Goal: Navigation & Orientation: Find specific page/section

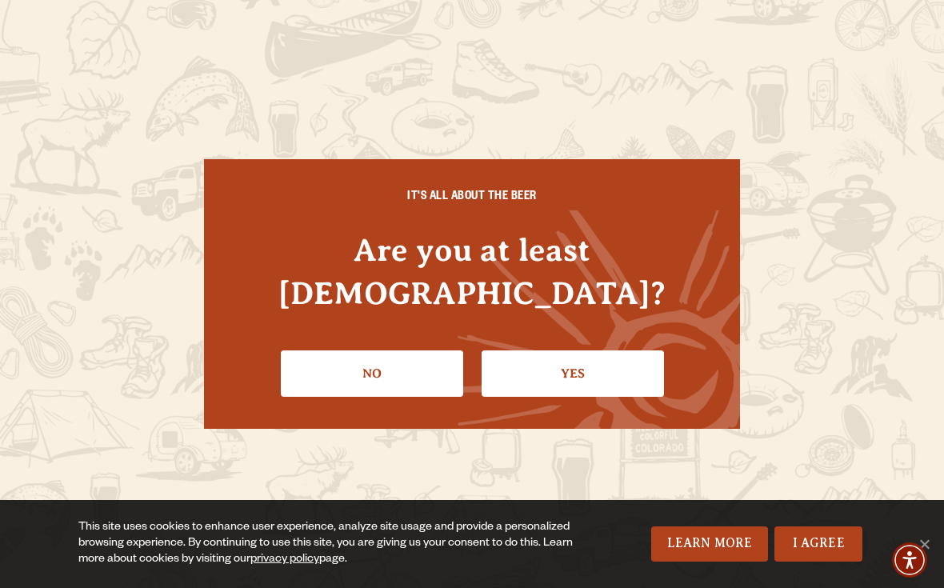
click at [530, 363] on link "Yes" at bounding box center [573, 374] width 182 height 46
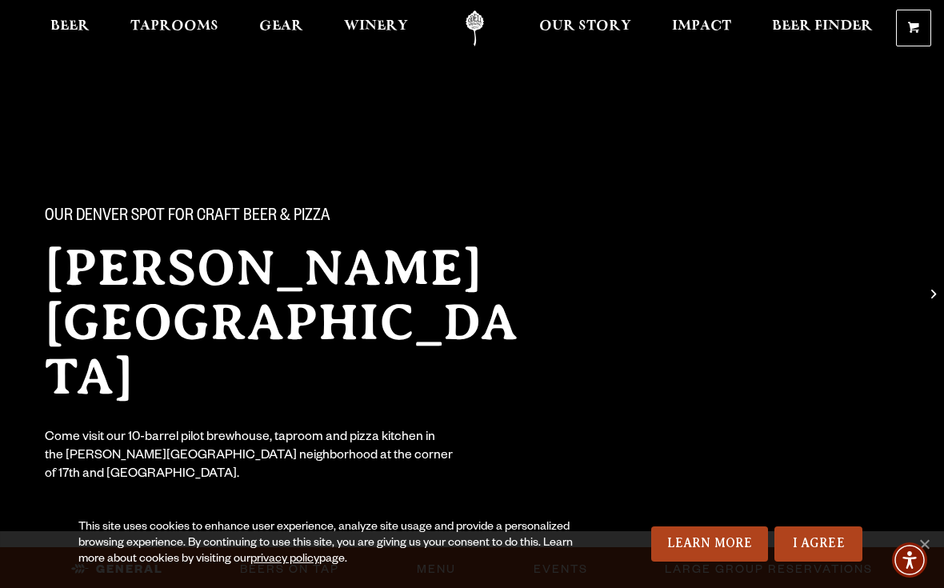
click at [804, 547] on link "I Agree" at bounding box center [819, 544] width 88 height 35
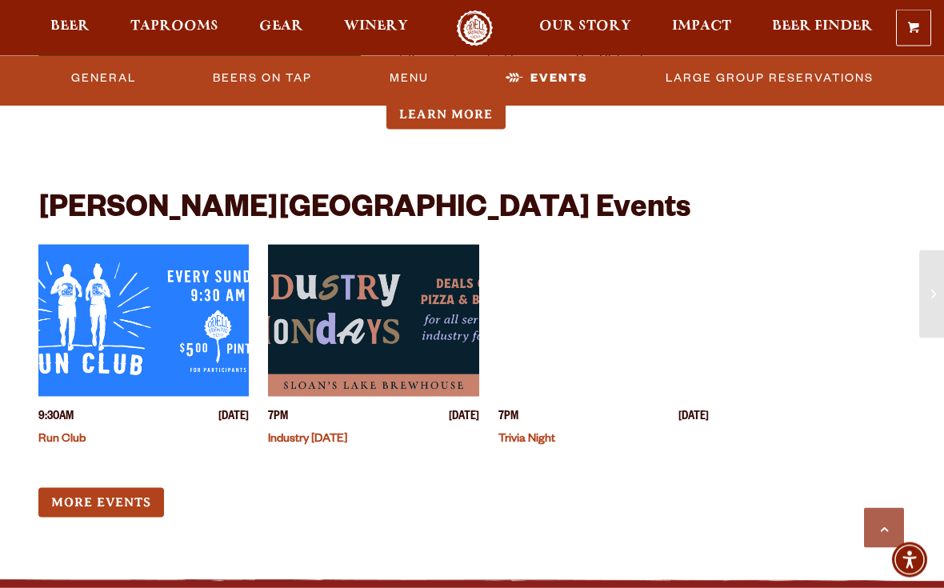
scroll to position [3903, 0]
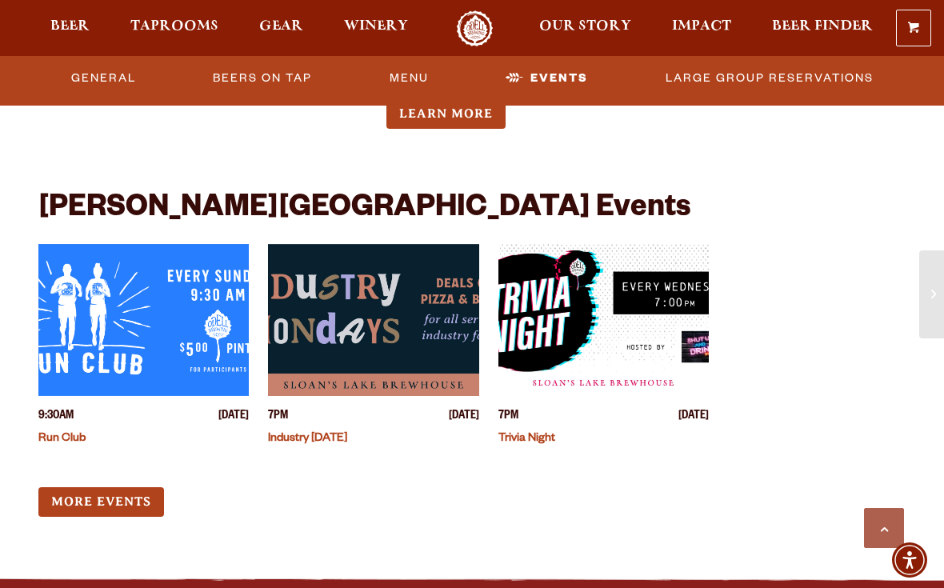
click at [101, 513] on link "More Events" at bounding box center [101, 502] width 126 height 30
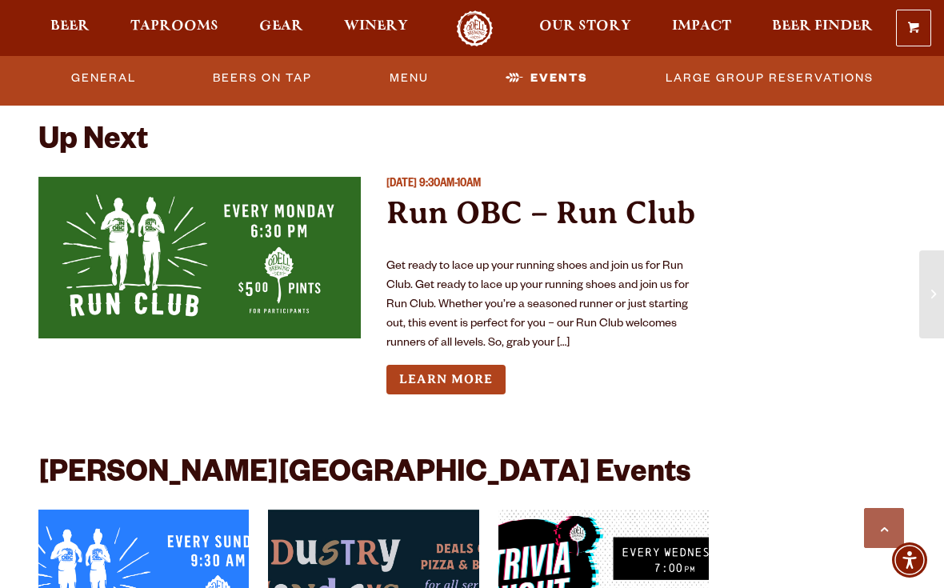
scroll to position [3639, 0]
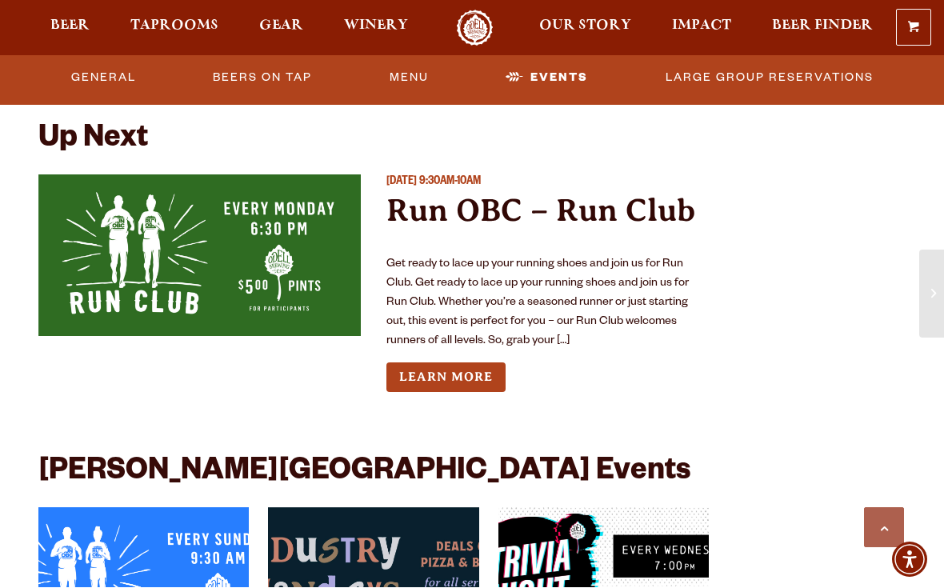
click at [411, 71] on link "Menu" at bounding box center [409, 78] width 52 height 37
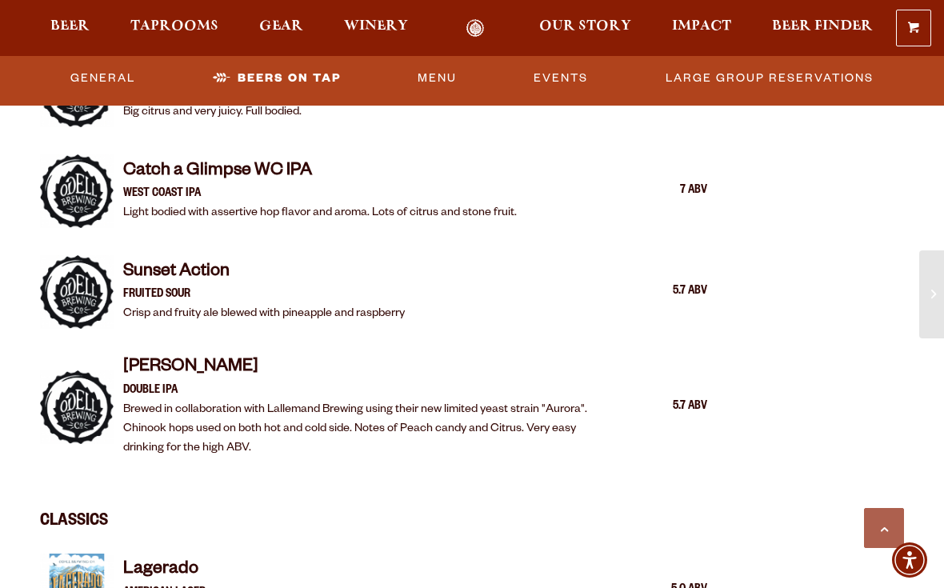
scroll to position [2016, 0]
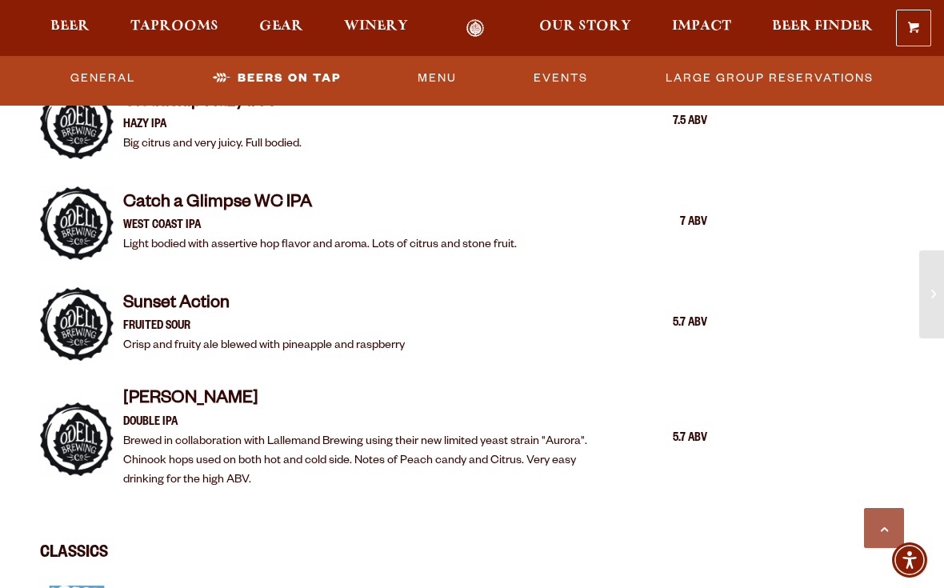
click at [388, 23] on span "Winery" at bounding box center [376, 26] width 64 height 13
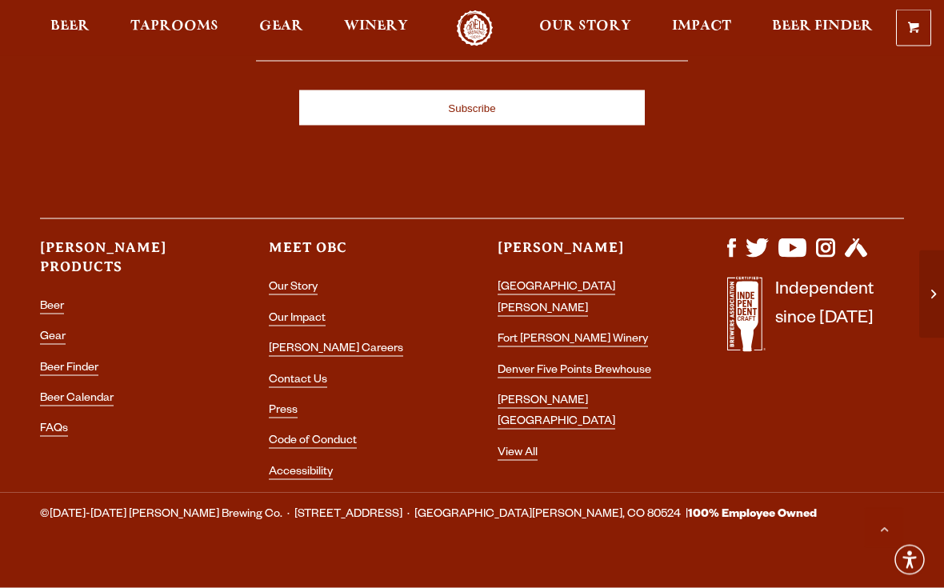
scroll to position [4706, 0]
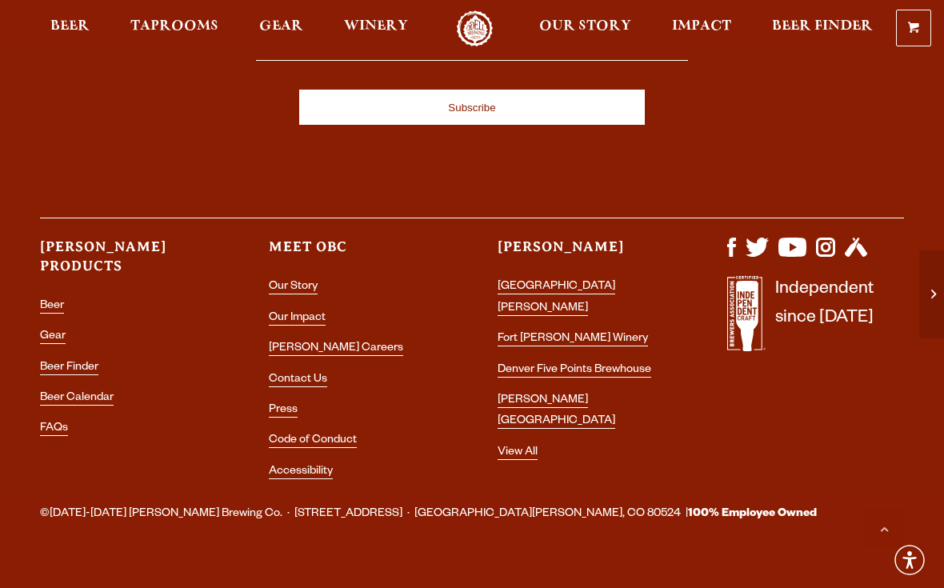
click at [602, 395] on link "[PERSON_NAME] [GEOGRAPHIC_DATA]" at bounding box center [557, 412] width 118 height 34
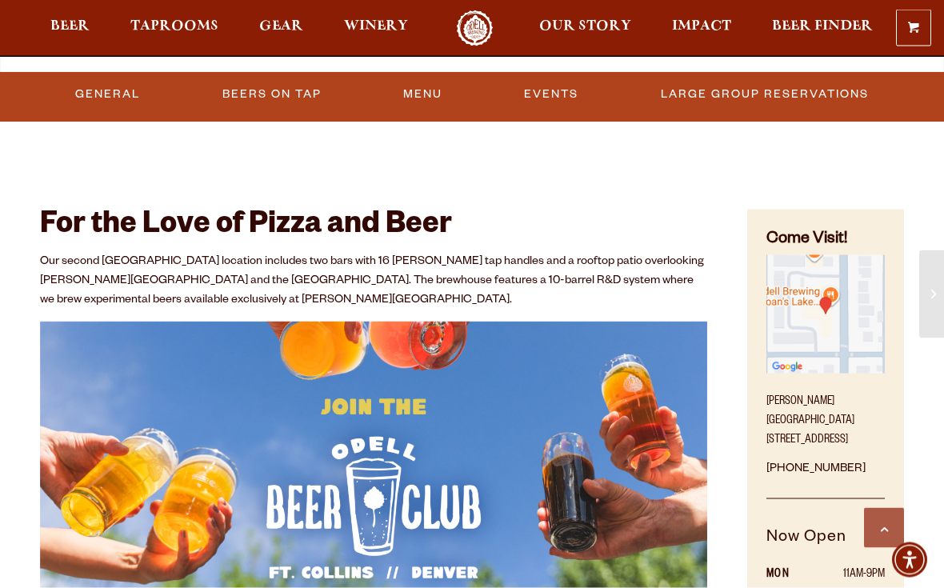
scroll to position [477, 0]
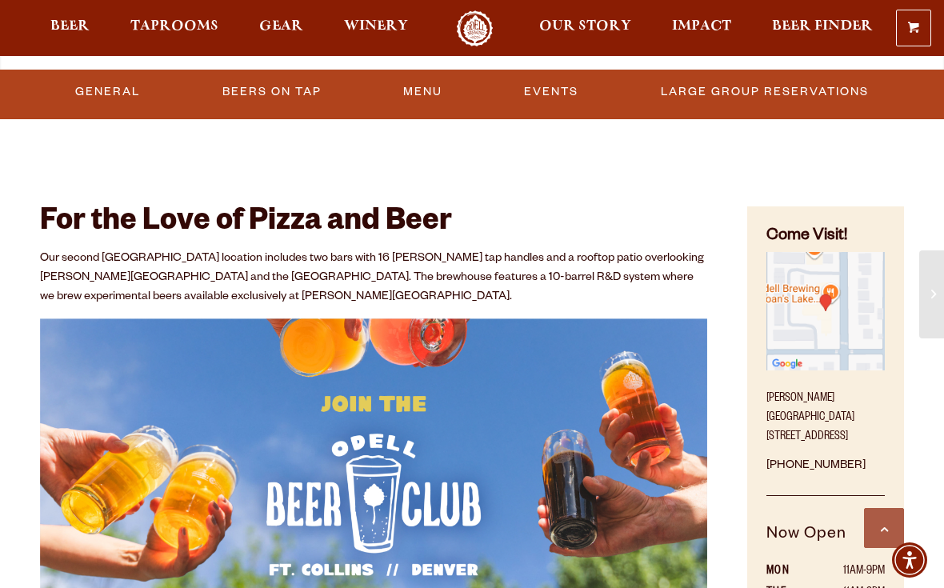
click at [824, 404] on p "Sloan’s Lake Brewhouse 1625 Perry St. Denver, CO 80204" at bounding box center [826, 413] width 118 height 67
click at [841, 302] on img "Find on Google Maps (opens in a new window)" at bounding box center [826, 311] width 118 height 118
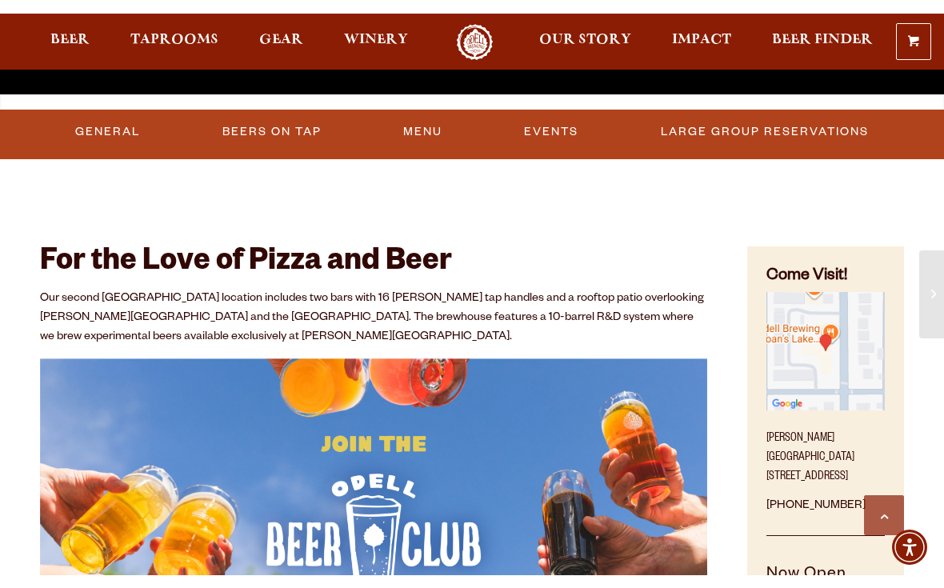
scroll to position [479, 0]
